Goal: Information Seeking & Learning: Learn about a topic

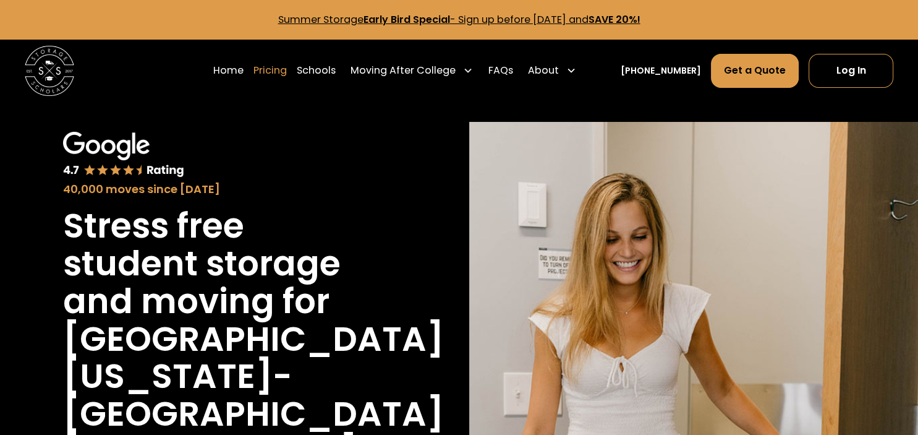
click at [280, 72] on link "Pricing" at bounding box center [270, 70] width 33 height 35
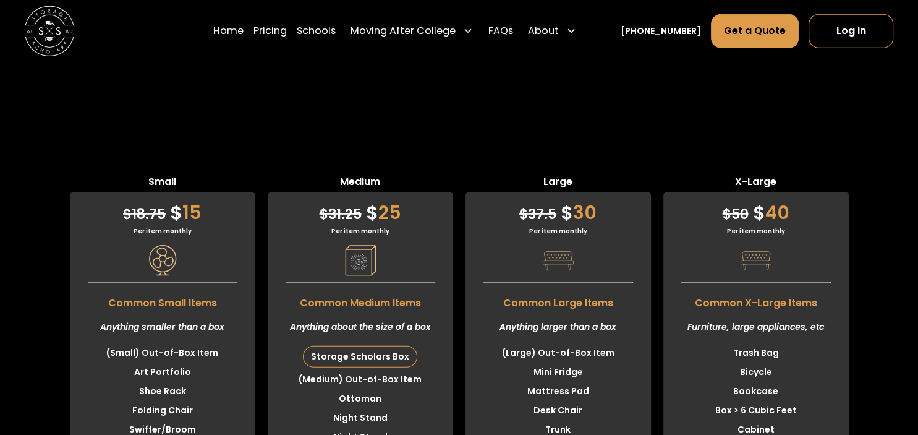
scroll to position [3410, 0]
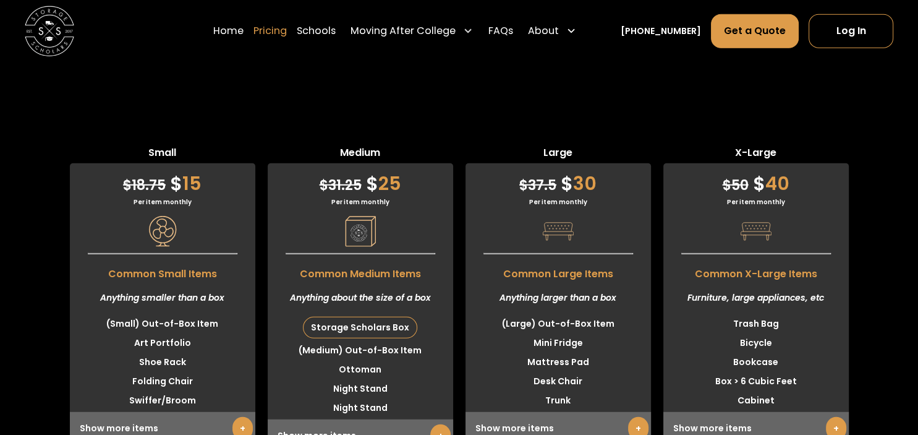
click at [283, 28] on link "Pricing" at bounding box center [270, 31] width 33 height 35
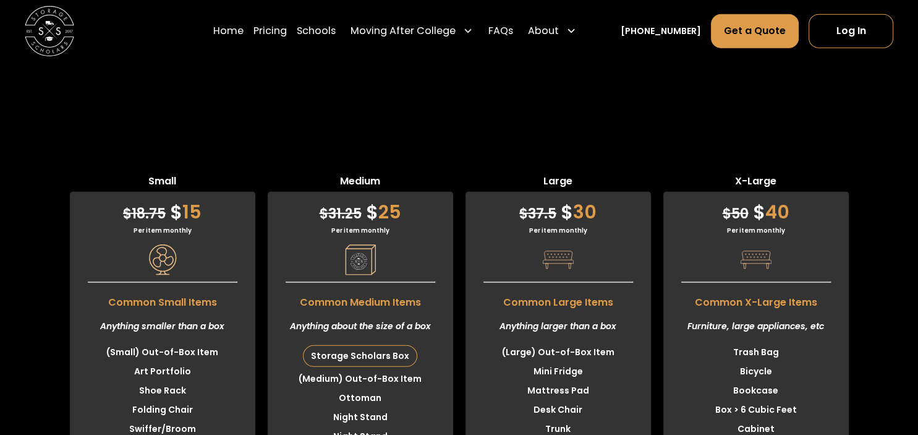
scroll to position [3352, 0]
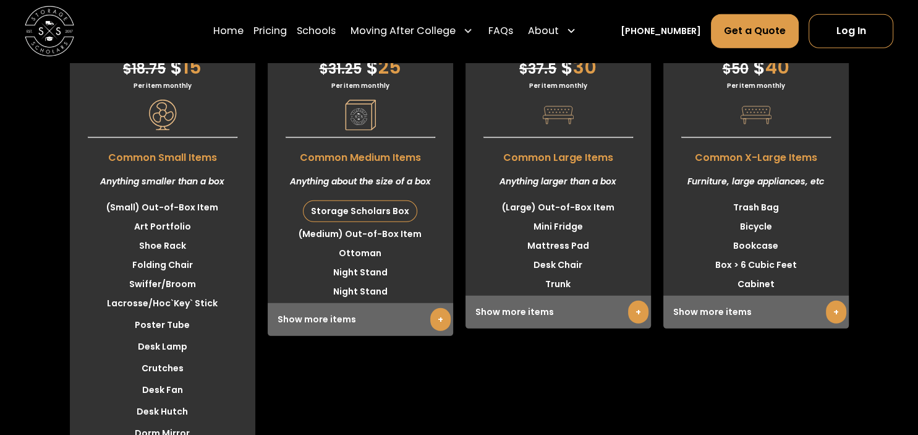
scroll to position [3548, 0]
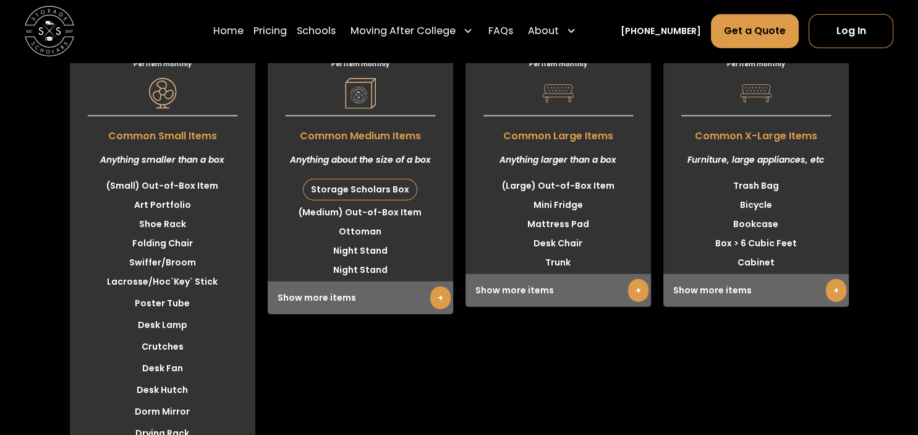
click at [446, 286] on link "+" at bounding box center [440, 297] width 20 height 23
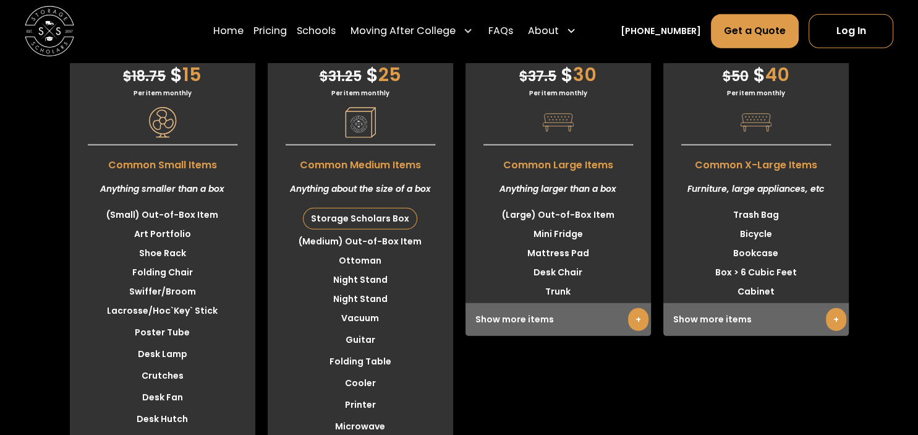
scroll to position [3483, 0]
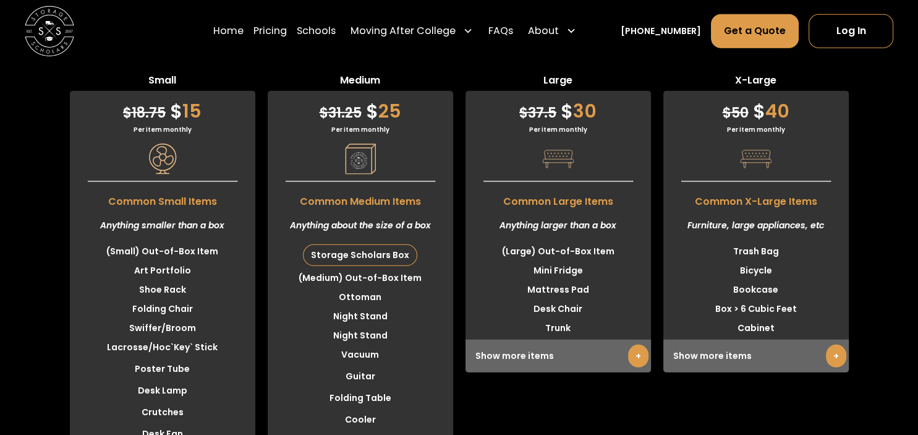
click at [638, 344] on link "+" at bounding box center [638, 355] width 20 height 23
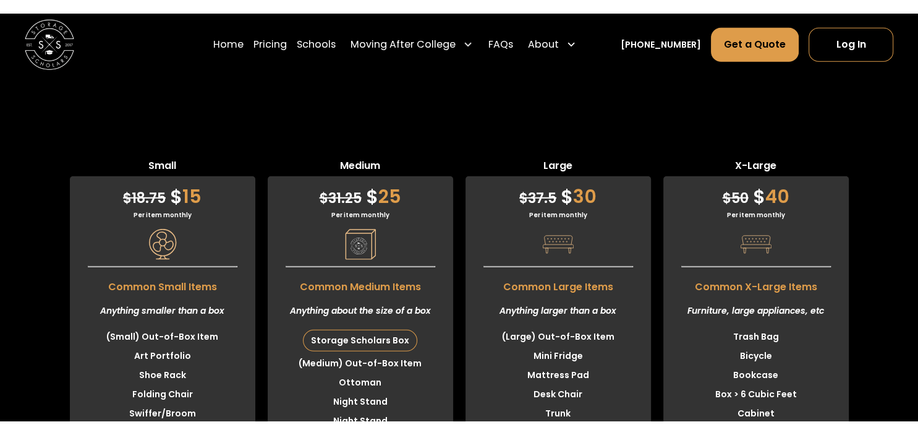
scroll to position [3352, 0]
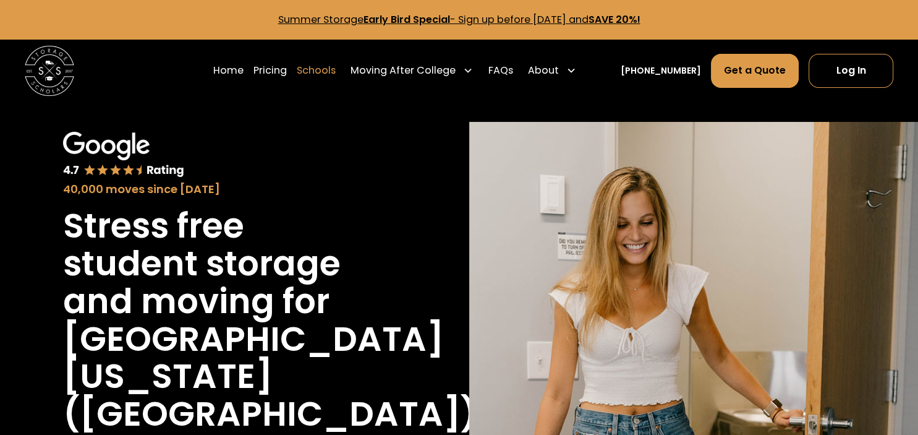
click at [336, 63] on link "Schools" at bounding box center [316, 70] width 39 height 35
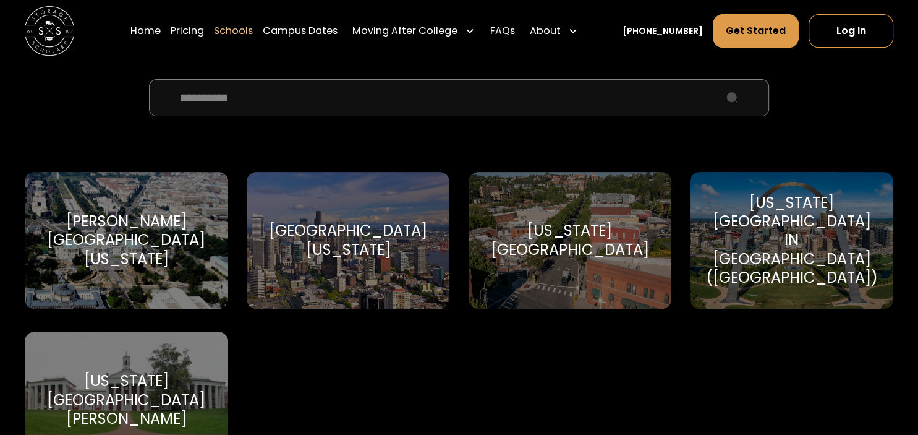
scroll to position [457, 0]
type input "**********"
click at [105, 374] on div "[US_STATE][GEOGRAPHIC_DATA][PERSON_NAME] [US_STATE][GEOGRAPHIC_DATA][PERSON_NAM…" at bounding box center [126, 399] width 203 height 137
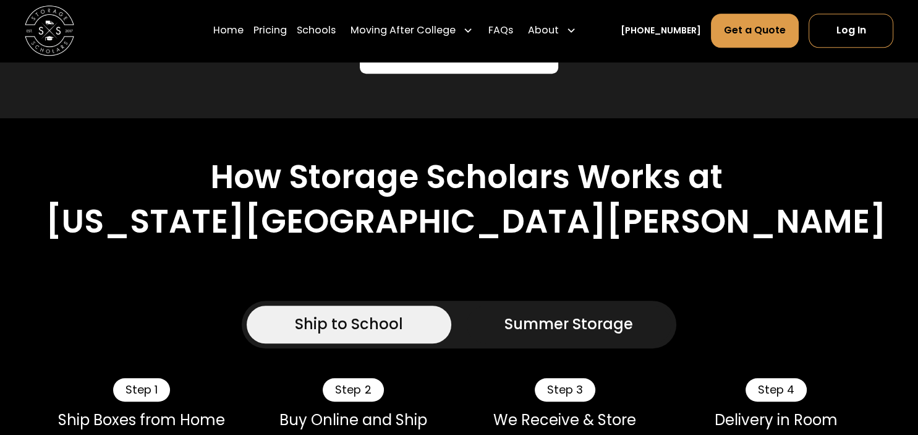
scroll to position [914, 0]
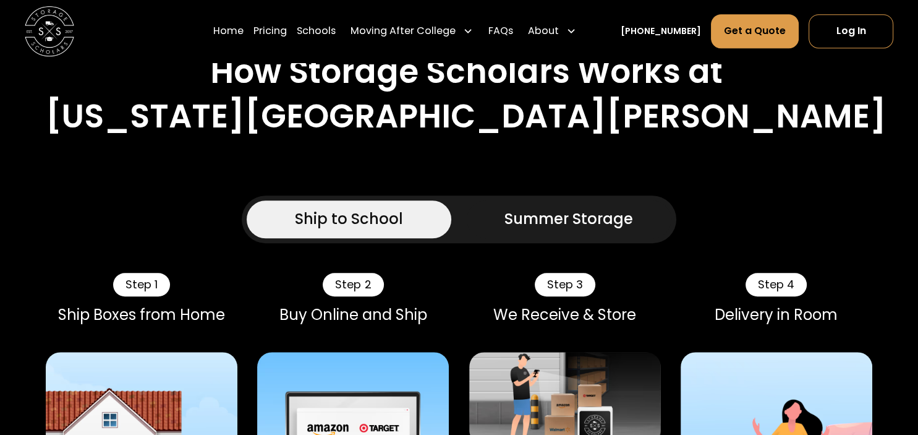
click at [538, 208] on div "Summer Storage" at bounding box center [569, 219] width 129 height 22
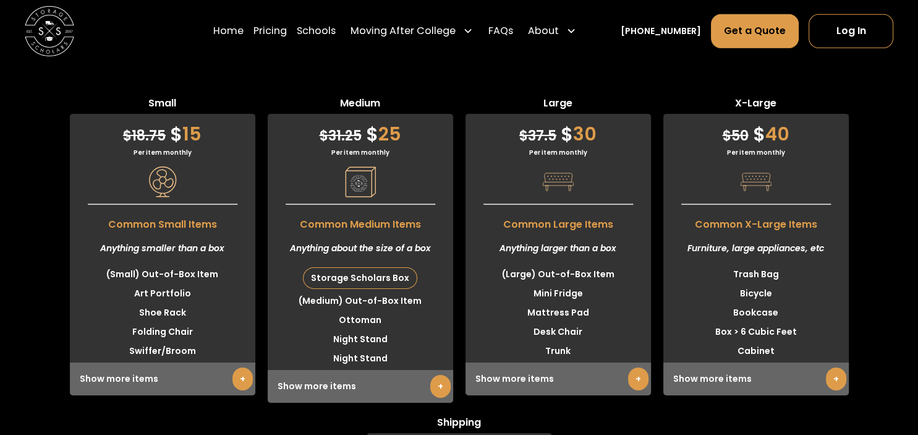
scroll to position [3918, 0]
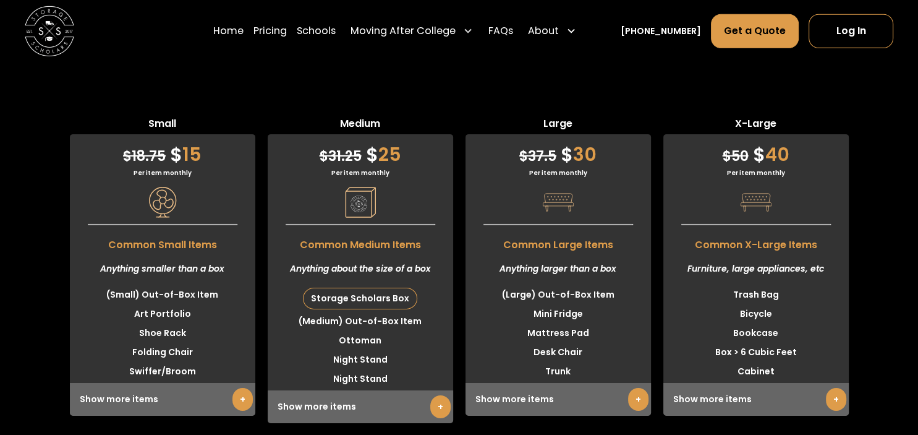
click at [368, 168] on div "Per item monthly" at bounding box center [361, 172] width 186 height 9
click at [331, 350] on li "Night Stand" at bounding box center [361, 359] width 186 height 19
